Goal: Book appointment/travel/reservation

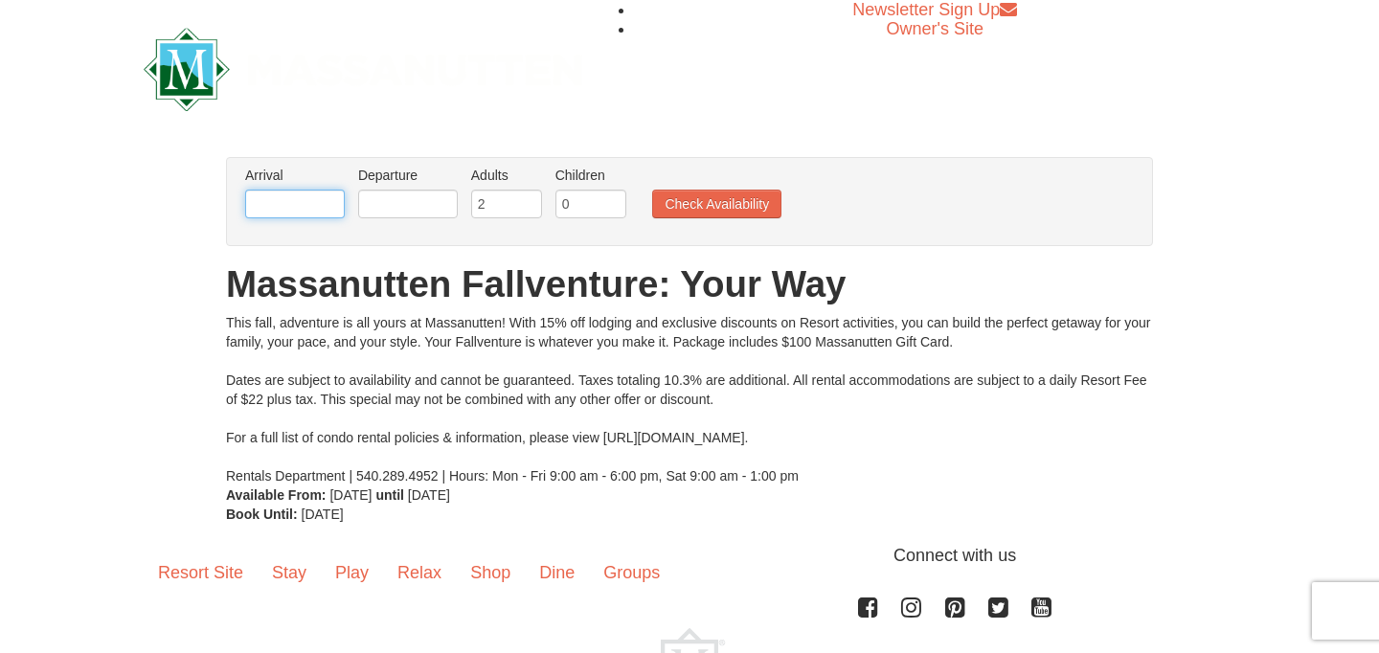
click at [297, 206] on input "text" at bounding box center [295, 204] width 100 height 29
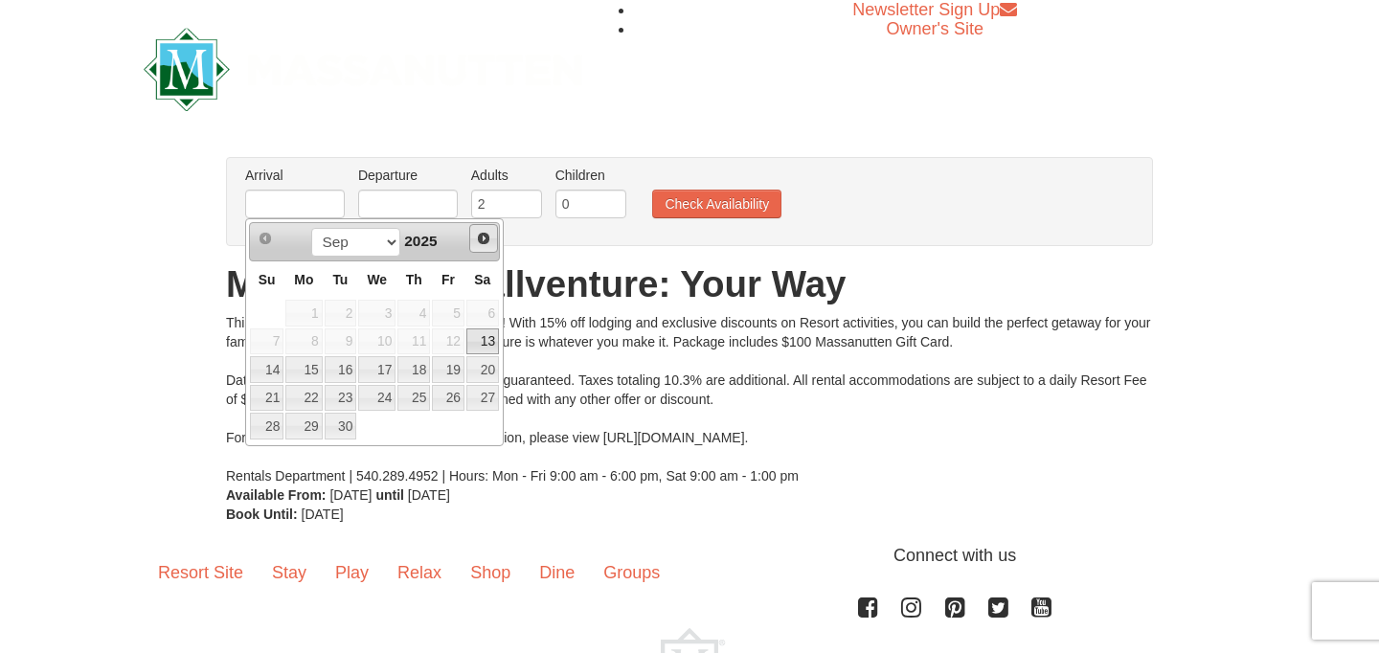
click at [482, 238] on span "Next" at bounding box center [483, 238] width 15 height 15
click at [419, 365] on link "16" at bounding box center [413, 369] width 33 height 27
type input "[DATE]"
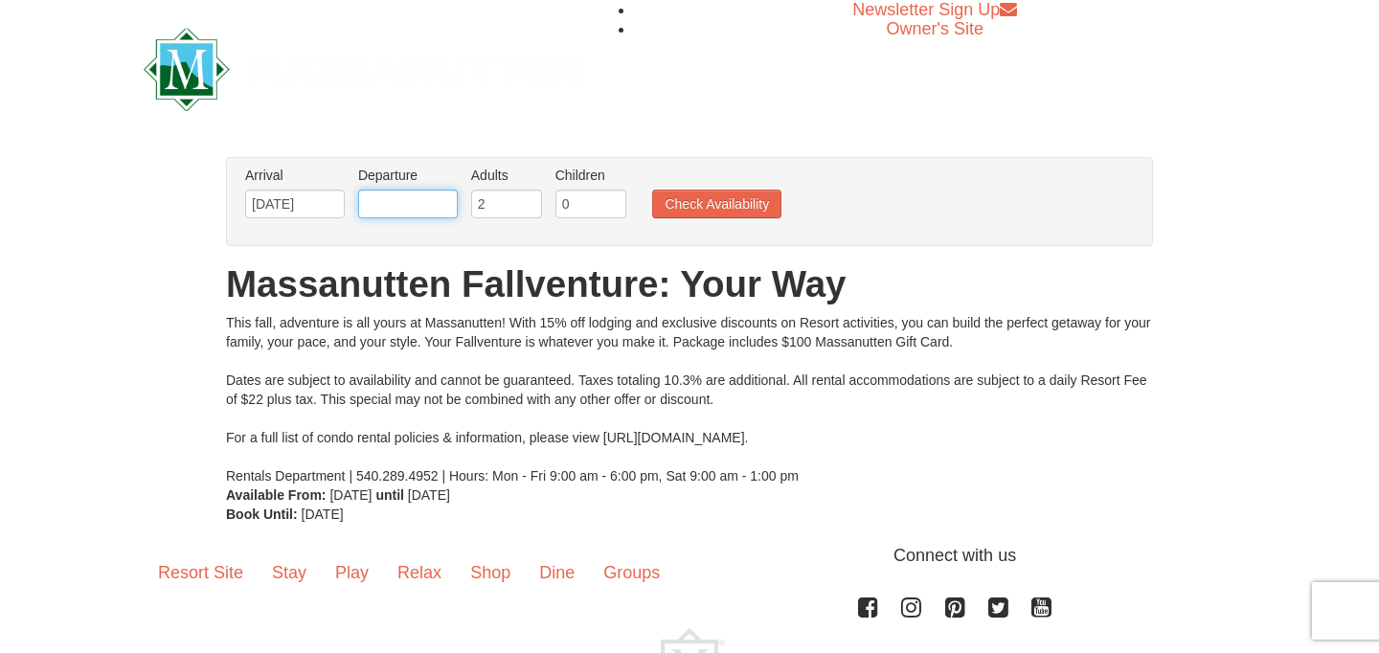
click at [423, 204] on input "text" at bounding box center [408, 204] width 100 height 29
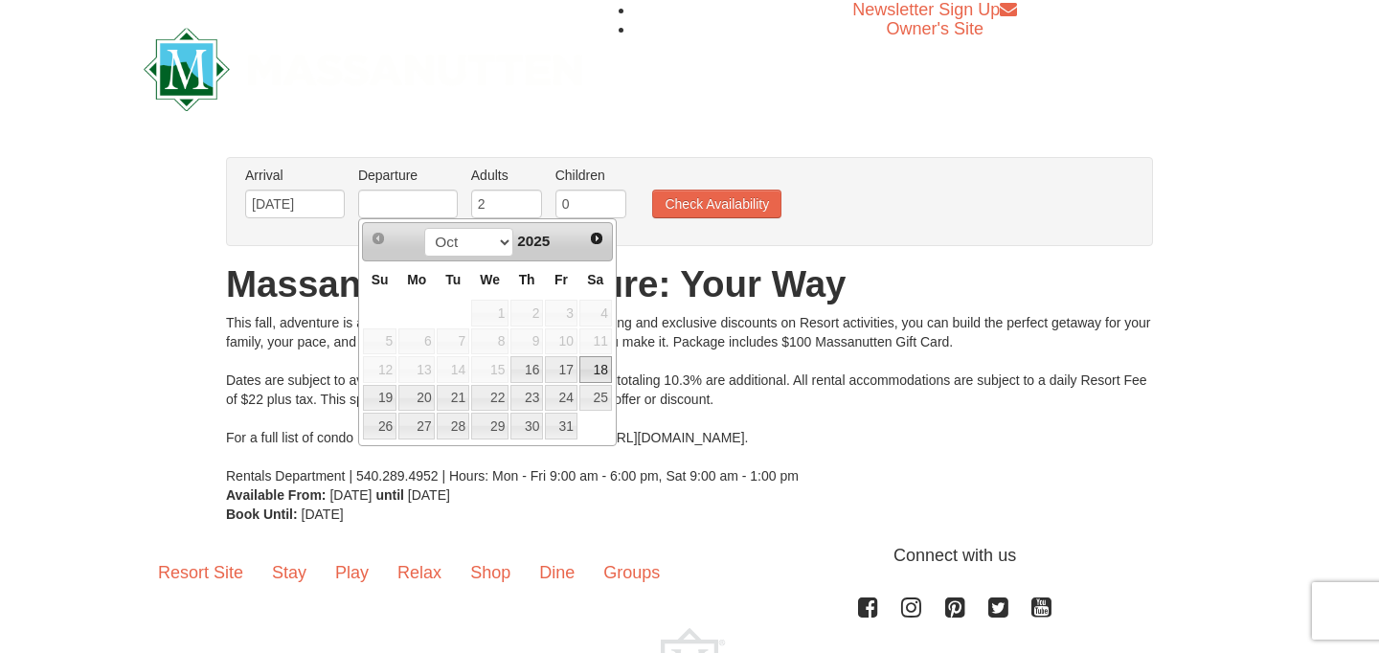
click at [592, 370] on link "18" at bounding box center [595, 369] width 33 height 27
type input "[DATE]"
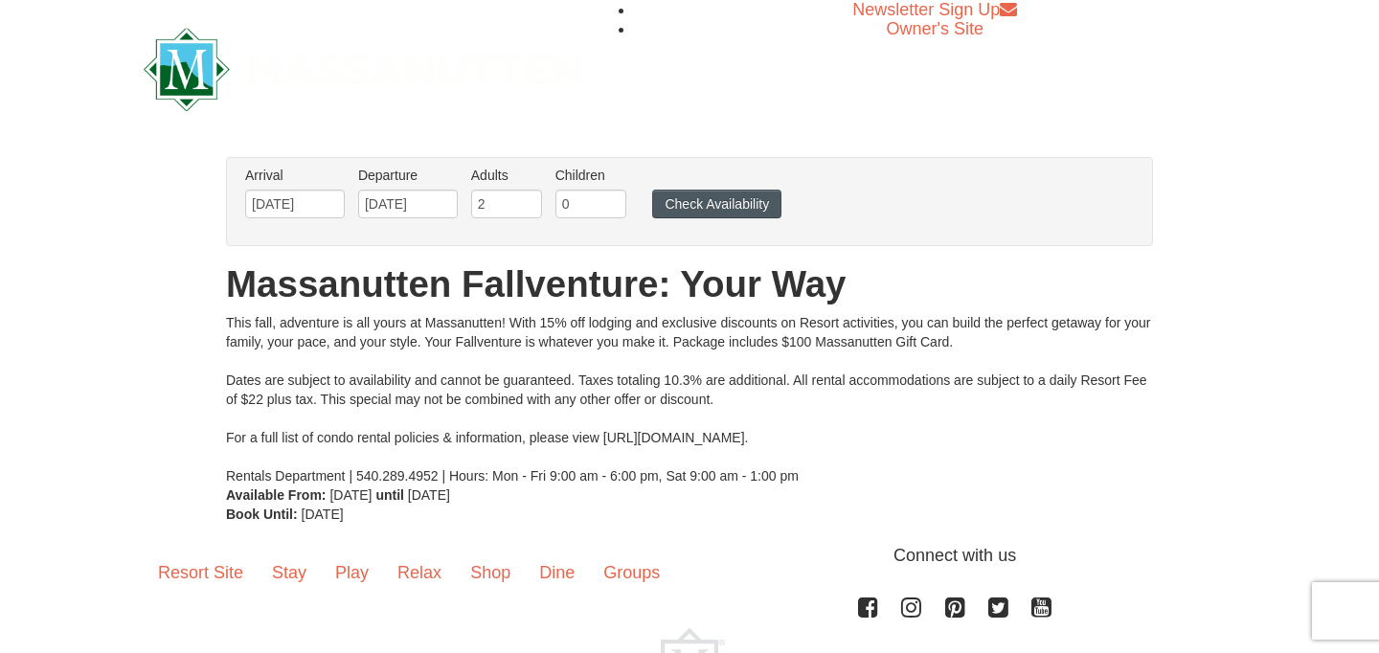
click at [718, 200] on button "Check Availability" at bounding box center [716, 204] width 129 height 29
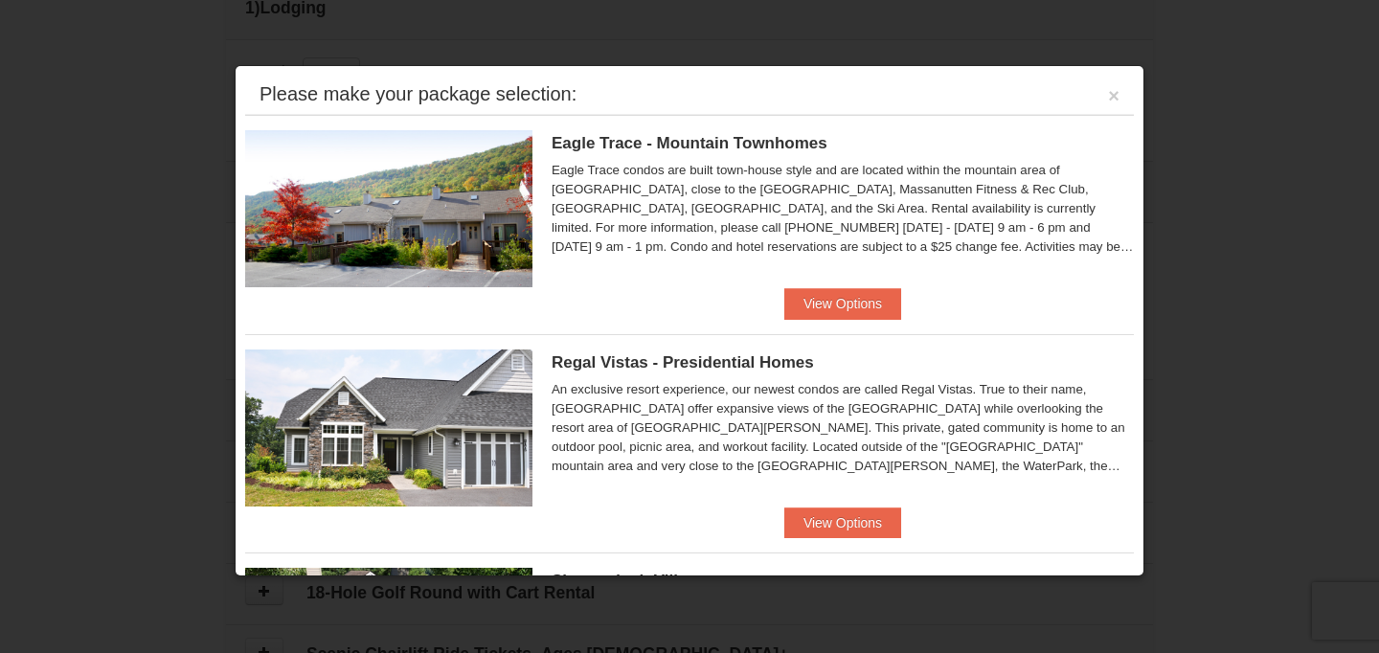
scroll to position [526, 0]
click at [842, 297] on button "View Options" at bounding box center [842, 303] width 117 height 31
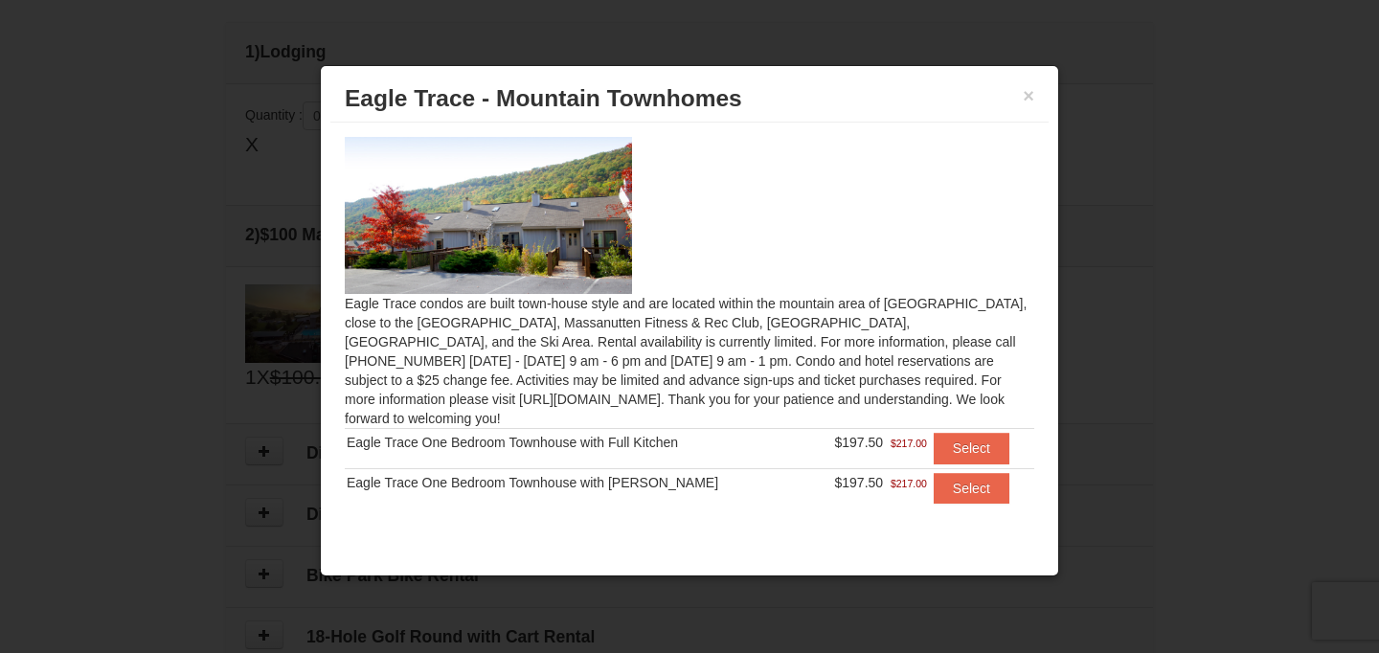
scroll to position [484, 0]
click at [1030, 93] on button "×" at bounding box center [1028, 95] width 11 height 19
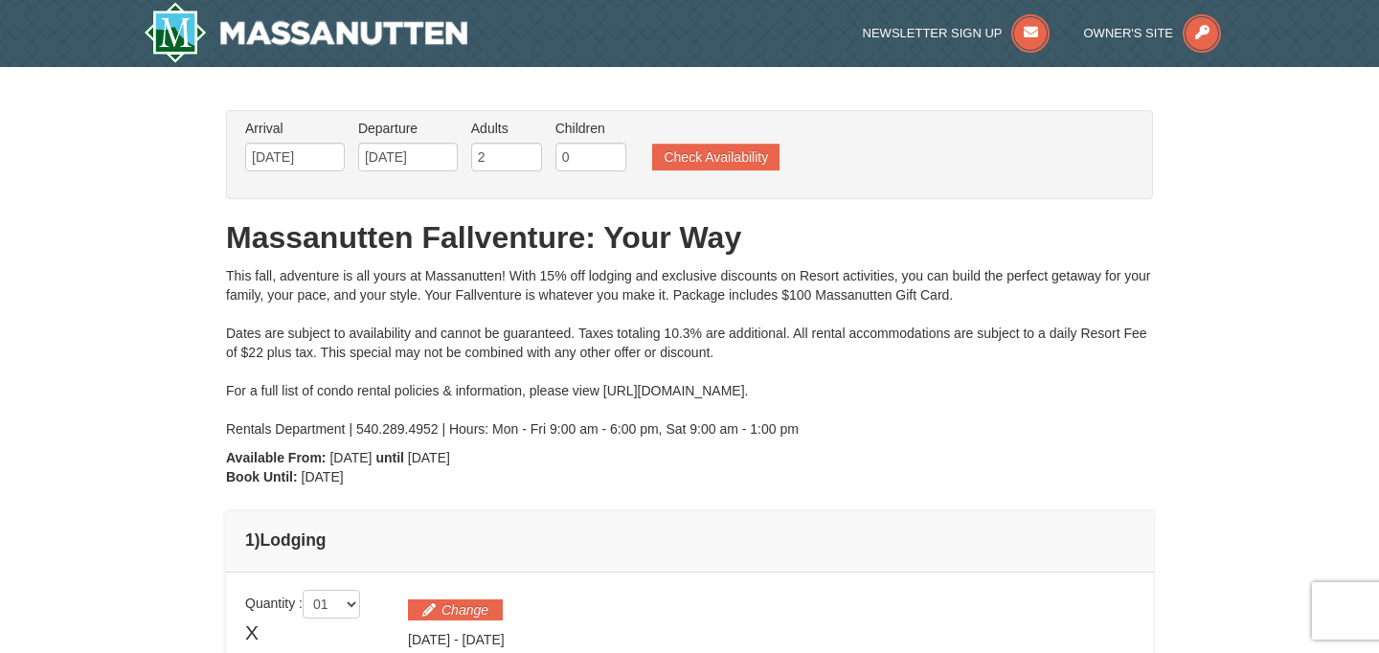
scroll to position [0, 0]
click at [680, 39] on ul "Newsletter Sign Up Owner's Site" at bounding box center [923, 33] width 625 height 38
